Goal: Task Accomplishment & Management: Use online tool/utility

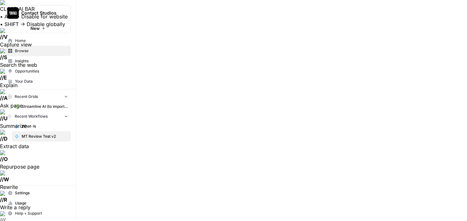
click at [30, 108] on span "Streamline AI (to import) - Streamline AI Import.csv" at bounding box center [45, 106] width 46 height 6
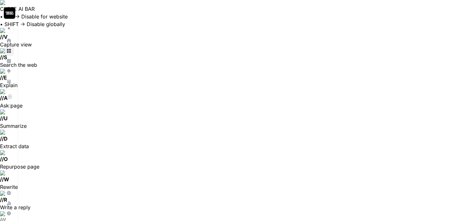
scroll to position [962, 424]
